Goal: Information Seeking & Learning: Stay updated

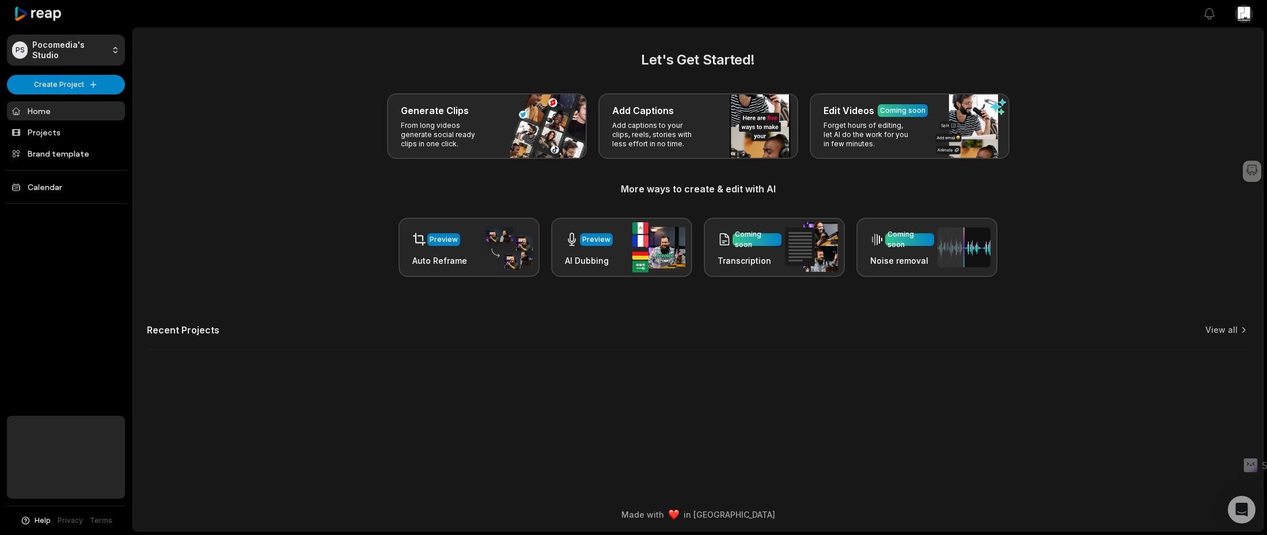
click at [46, 521] on span "Help" at bounding box center [43, 521] width 16 height 10
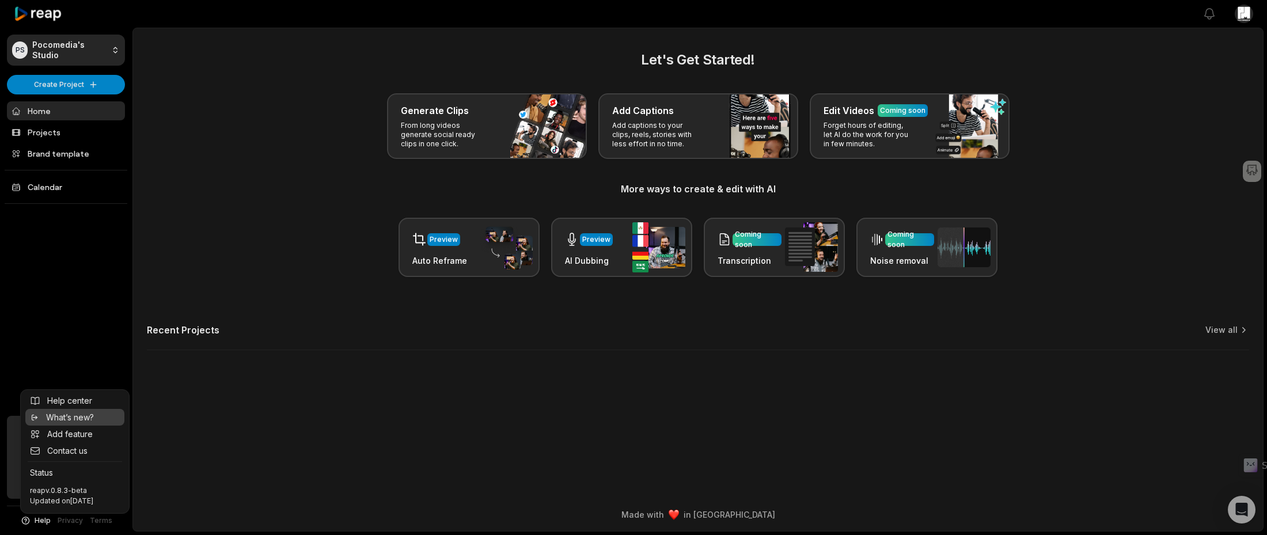
click at [92, 417] on span "What’s new?" at bounding box center [70, 417] width 48 height 12
